Goal: Information Seeking & Learning: Learn about a topic

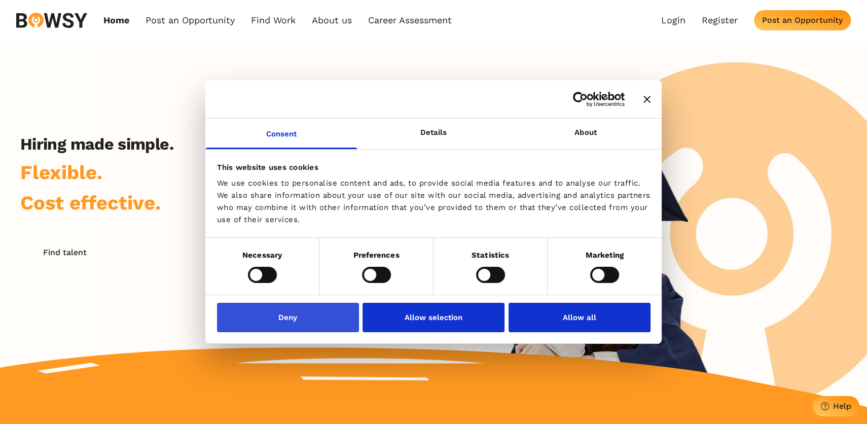
click at [291, 315] on button "Deny" at bounding box center [288, 317] width 142 height 29
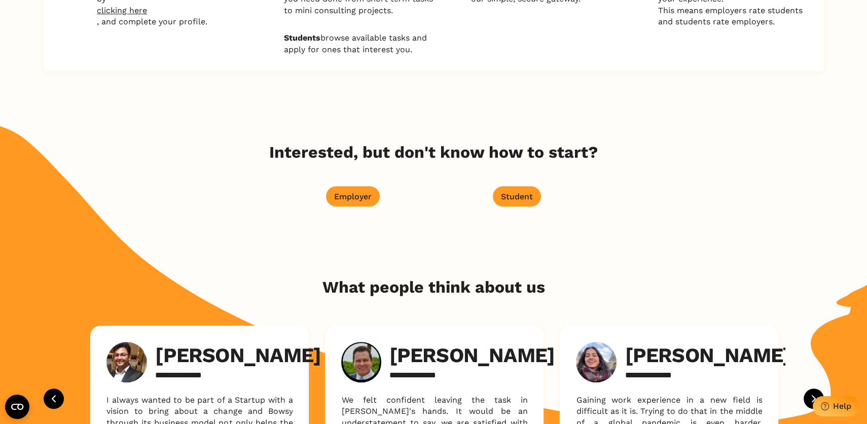
scroll to position [1262, 0]
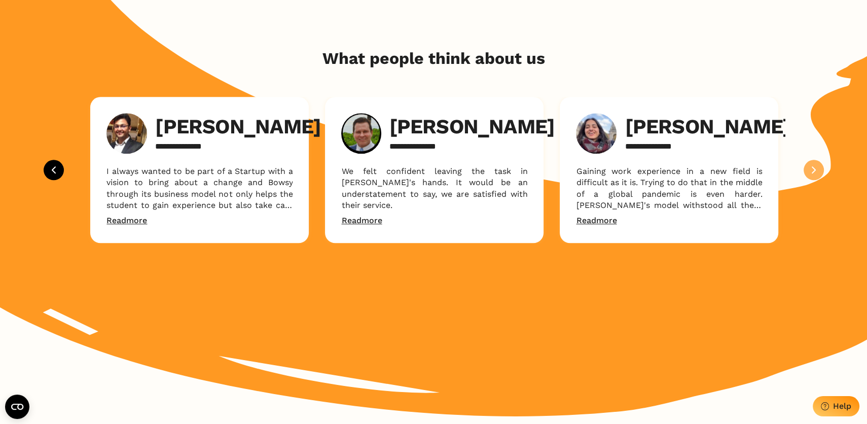
click at [812, 176] on icon "Next" at bounding box center [813, 170] width 12 height 12
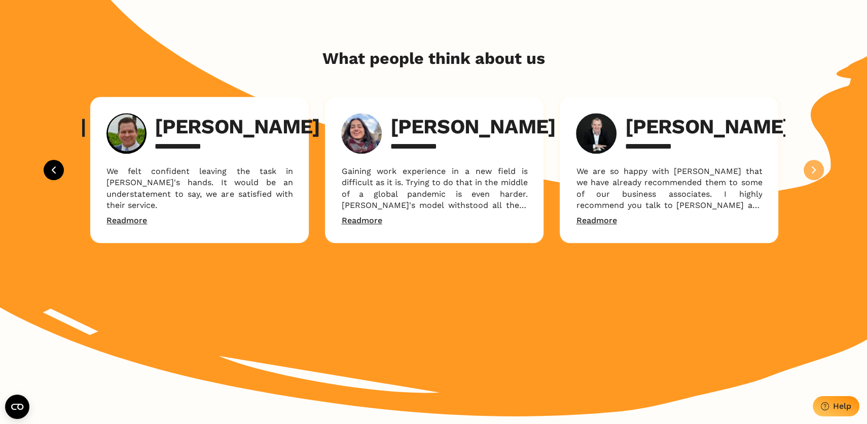
click at [812, 176] on icon "Next" at bounding box center [813, 170] width 12 height 12
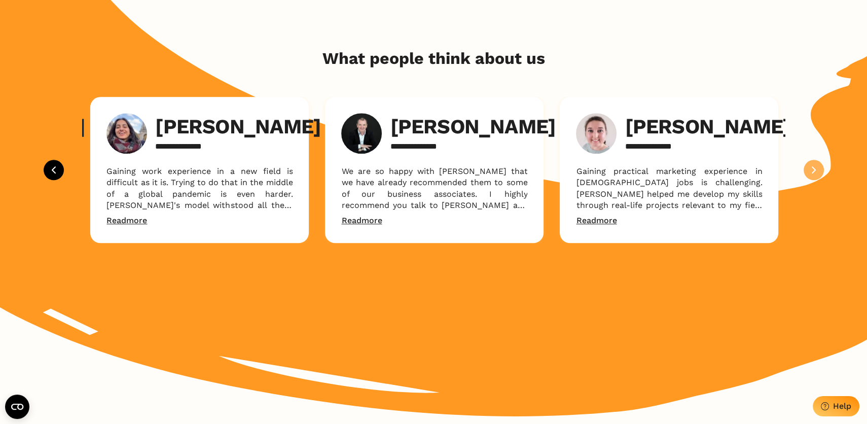
click at [812, 176] on icon "Next" at bounding box center [813, 170] width 12 height 12
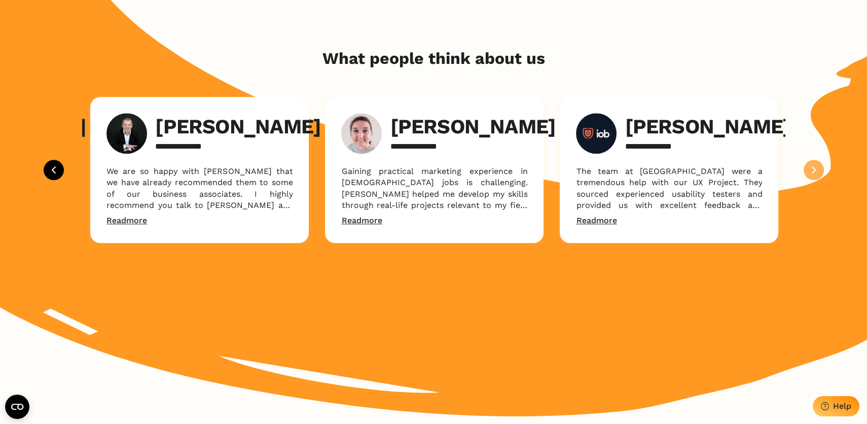
click at [812, 176] on icon "Next" at bounding box center [813, 170] width 12 height 12
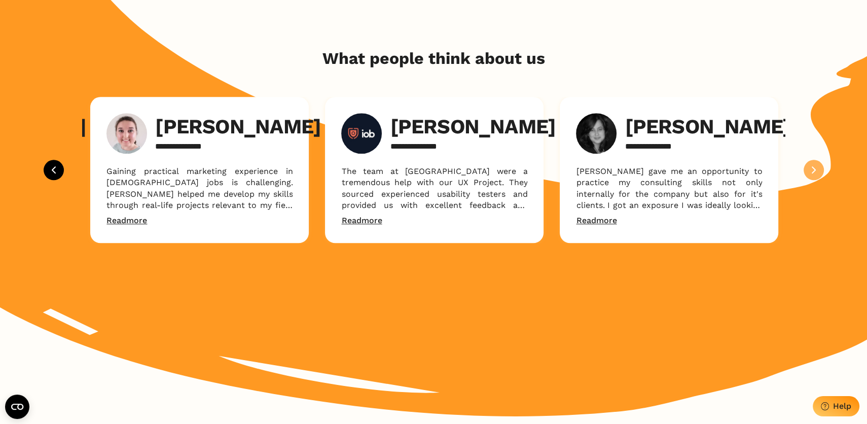
click at [812, 176] on icon "Next" at bounding box center [813, 170] width 12 height 12
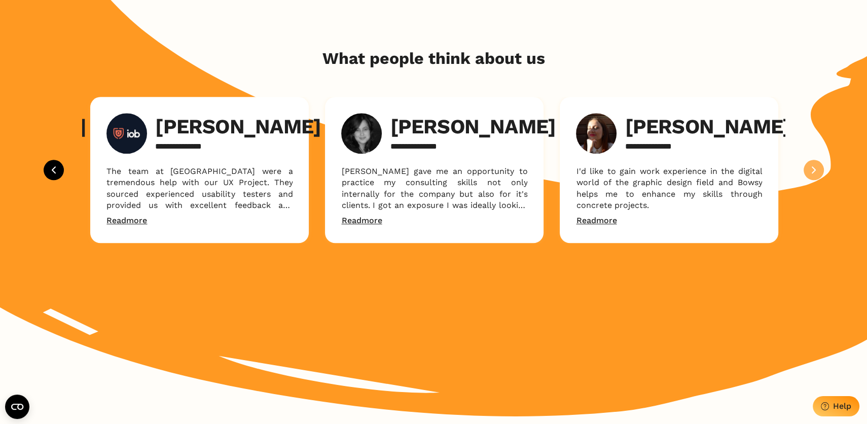
click at [812, 176] on icon "Next" at bounding box center [813, 170] width 12 height 12
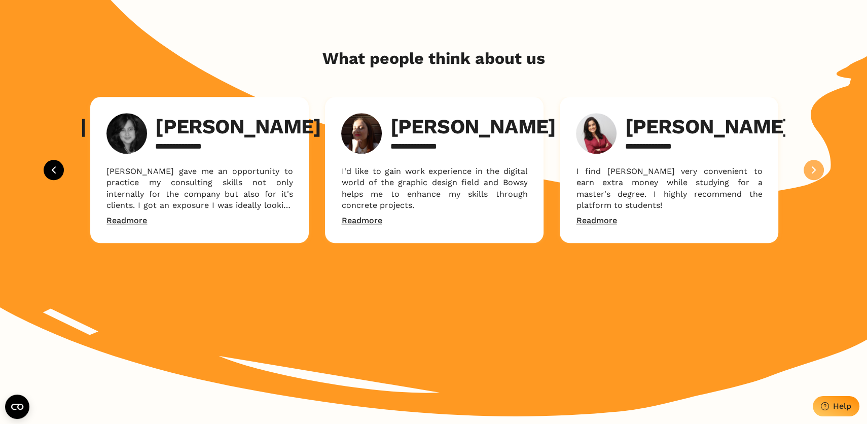
click at [812, 176] on icon "Next" at bounding box center [813, 170] width 12 height 12
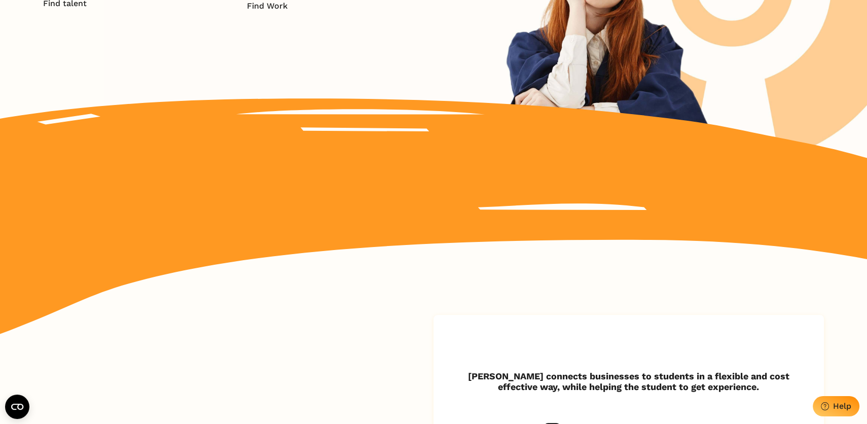
scroll to position [0, 0]
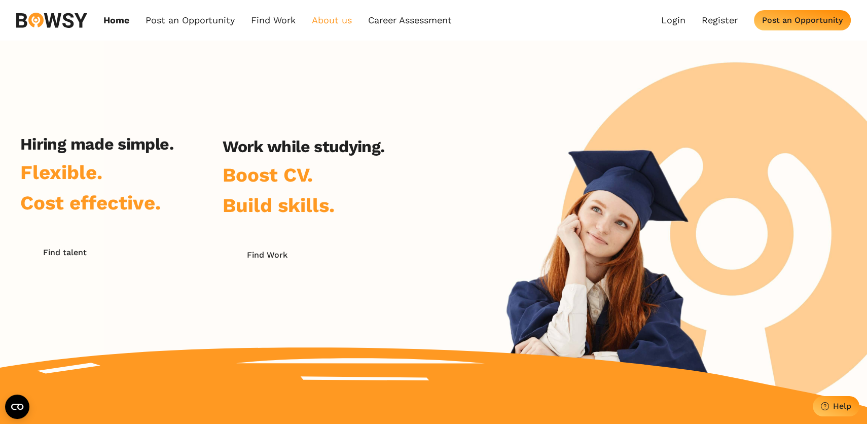
click at [345, 18] on link "About us" at bounding box center [332, 20] width 40 height 11
click at [354, 45] on link "Who we are" at bounding box center [366, 42] width 105 height 17
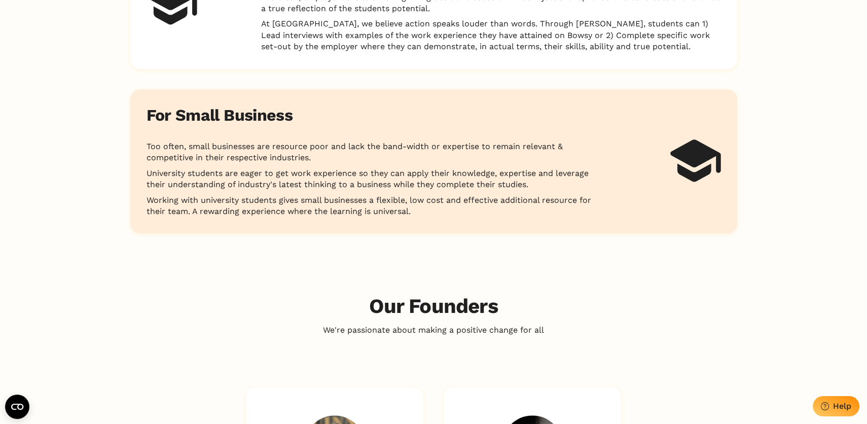
scroll to position [1115, 0]
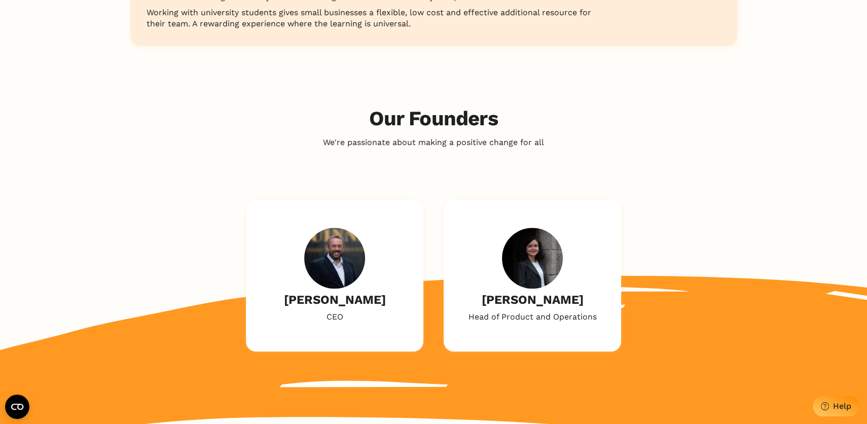
drag, startPoint x: 489, startPoint y: 304, endPoint x: 573, endPoint y: 298, distance: 84.3
click at [580, 302] on div "[PERSON_NAME] Head of Product and Operations" at bounding box center [532, 275] width 128 height 95
